Goal: Share content

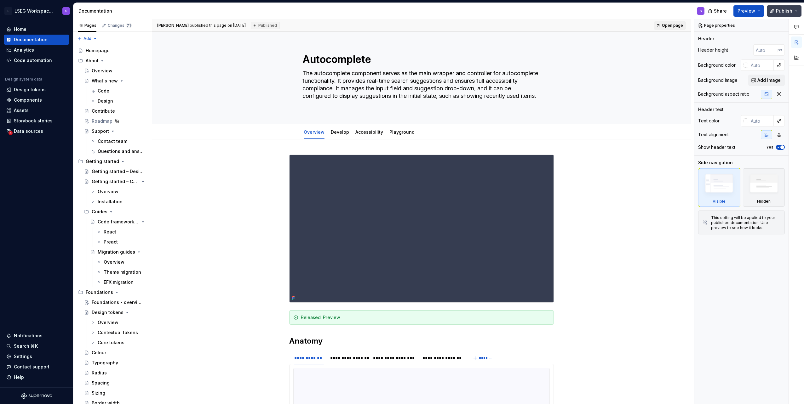
click at [784, 10] on span "Publish" at bounding box center [784, 11] width 16 height 6
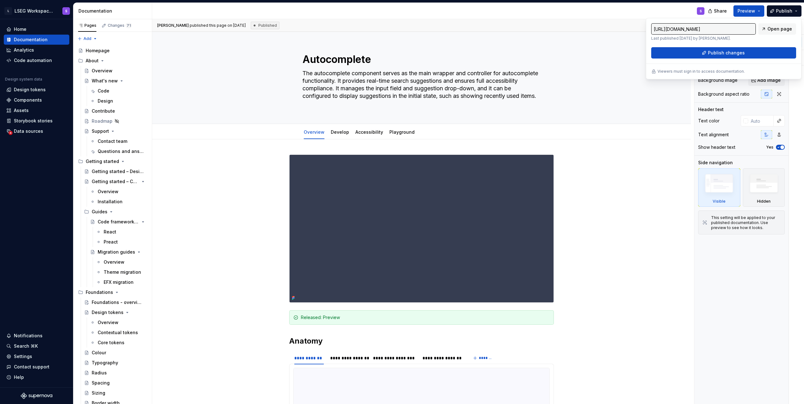
click at [737, 31] on input "[URL][DOMAIN_NAME]" at bounding box center [703, 28] width 105 height 11
drag, startPoint x: 737, startPoint y: 30, endPoint x: 767, endPoint y: 30, distance: 29.3
click at [767, 30] on div "[URL][DOMAIN_NAME] Last published [DATE] by [PERSON_NAME]. Open page" at bounding box center [723, 32] width 145 height 18
click at [730, 27] on input "[URL][DOMAIN_NAME]" at bounding box center [703, 28] width 105 height 11
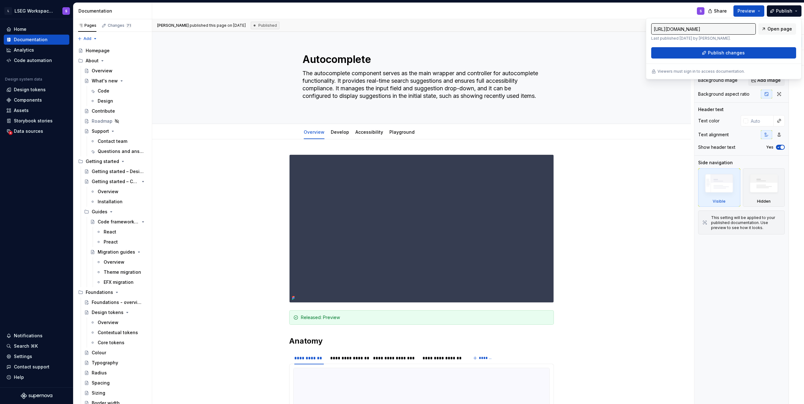
drag, startPoint x: 713, startPoint y: 29, endPoint x: 736, endPoint y: 30, distance: 23.3
click at [736, 30] on input "[URL][DOMAIN_NAME]" at bounding box center [703, 28] width 105 height 11
click at [742, 30] on input "[URL][DOMAIN_NAME]" at bounding box center [703, 28] width 105 height 11
click at [784, 27] on span "Open page" at bounding box center [779, 29] width 25 height 6
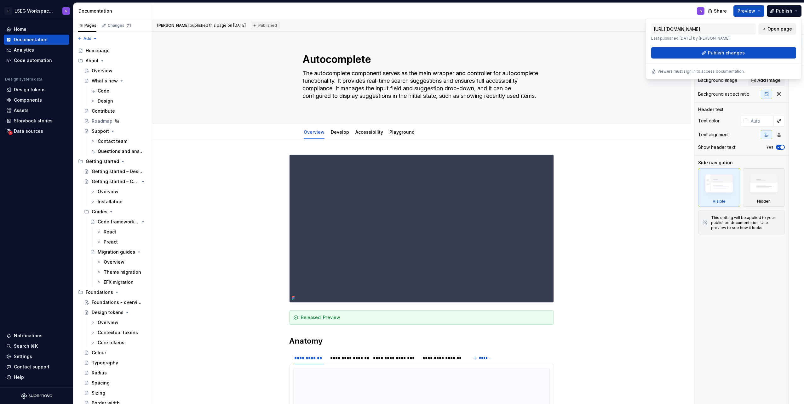
type textarea "*"
